Goal: Task Accomplishment & Management: Complete application form

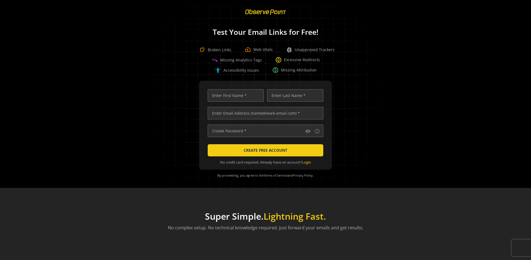
scroll to position [0, 1791]
click at [264, 113] on input "text" at bounding box center [266, 113] width 116 height 12
type input "[EMAIL_ADDRESS][DOMAIN_NAME]"
click at [234, 95] on input "text" at bounding box center [236, 95] width 56 height 12
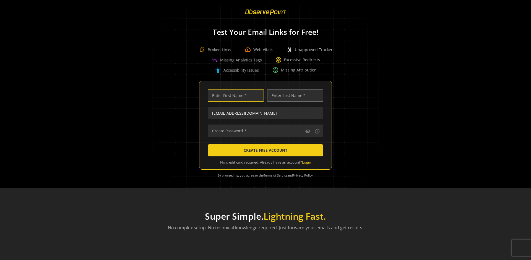
scroll to position [0, 0]
type input "Test"
click at [294, 95] on input "text" at bounding box center [295, 95] width 56 height 12
type input "Test"
click at [264, 131] on input "text" at bounding box center [266, 131] width 116 height 12
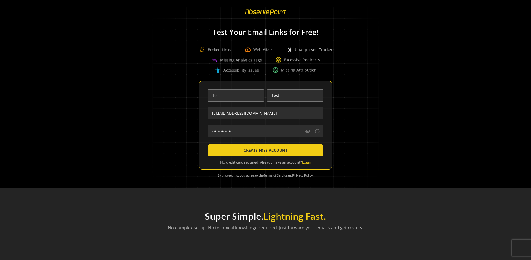
type input "••••••••••••••"
click at [264, 151] on span "CREATE FREE ACCOUNT" at bounding box center [266, 151] width 44 height 10
